Goal: Task Accomplishment & Management: Manage account settings

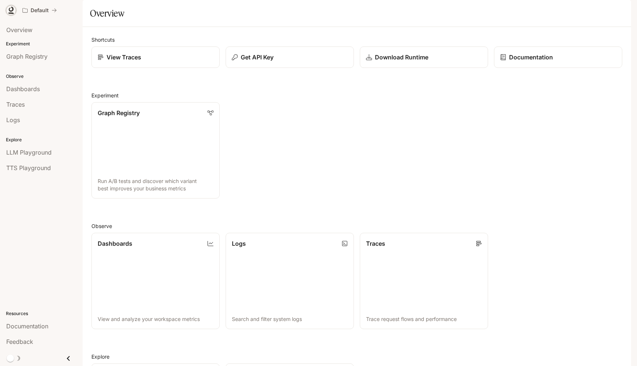
click at [7, 10] on icon at bounding box center [10, 10] width 7 height 7
click at [39, 12] on p "Default" at bounding box center [40, 10] width 18 height 6
click at [620, 10] on icon "button" at bounding box center [621, 10] width 6 height 6
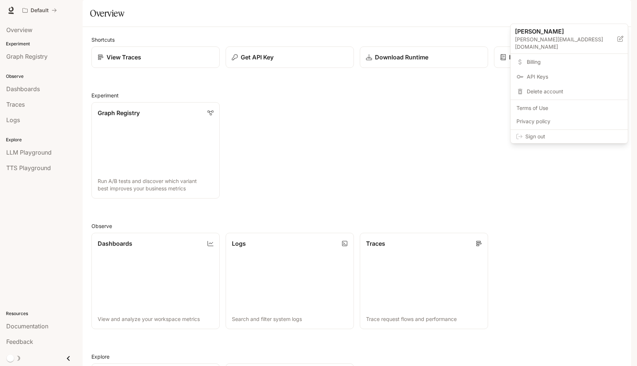
click at [536, 133] on span "Sign out" at bounding box center [573, 136] width 97 height 7
